Goal: Task Accomplishment & Management: Manage account settings

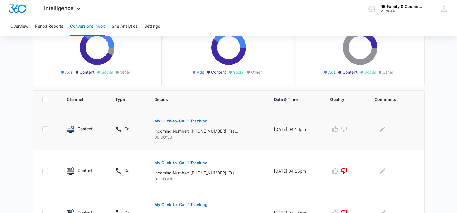
scroll to position [87, 0]
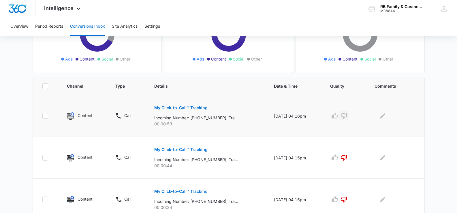
click at [347, 115] on icon "button" at bounding box center [344, 115] width 7 height 7
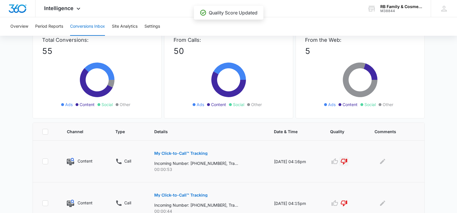
scroll to position [0, 0]
